Goal: Task Accomplishment & Management: Manage account settings

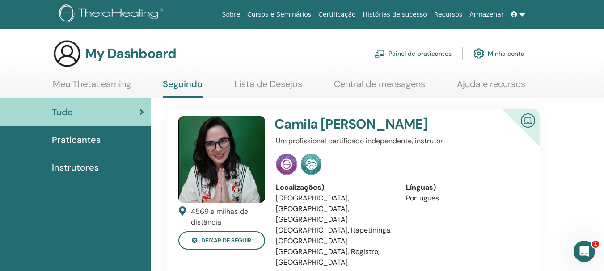
click at [524, 13] on link at bounding box center [518, 14] width 21 height 17
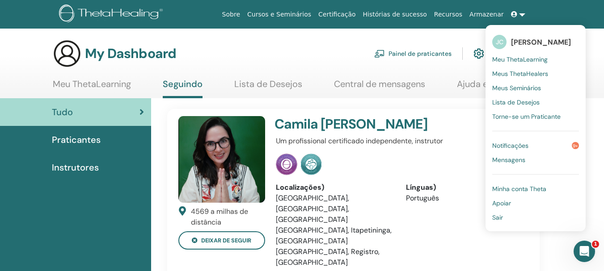
click at [510, 144] on span "Notificações" at bounding box center [510, 146] width 36 height 8
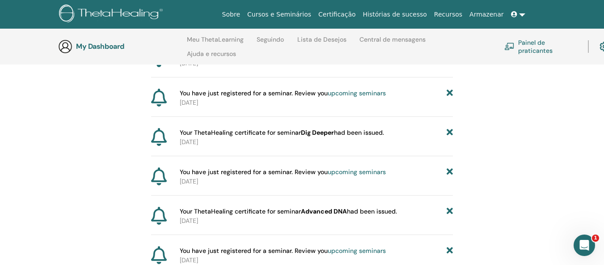
scroll to position [170, 0]
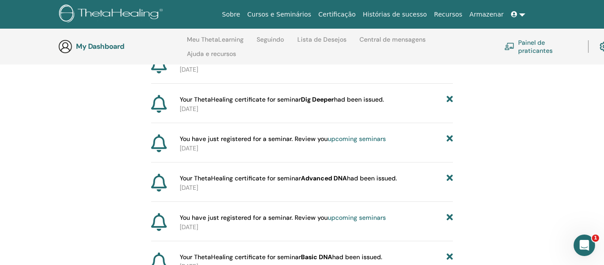
click at [525, 16] on link at bounding box center [518, 14] width 21 height 17
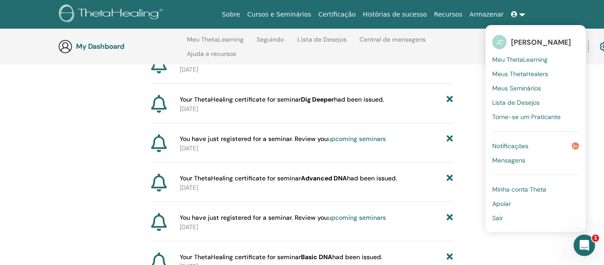
click at [502, 215] on span "Sair" at bounding box center [497, 218] width 11 height 8
click at [499, 219] on span "Sair" at bounding box center [497, 218] width 11 height 8
